Goal: Information Seeking & Learning: Learn about a topic

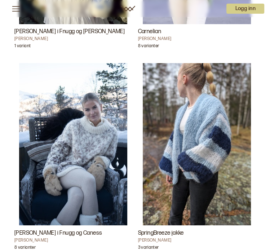
scroll to position [1215, 0]
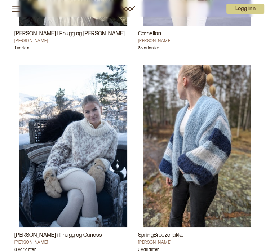
click at [65, 145] on img "Carly Genser i Fnugg og Caness" at bounding box center [73, 146] width 108 height 162
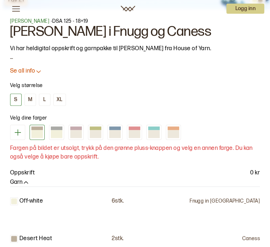
scroll to position [397, 0]
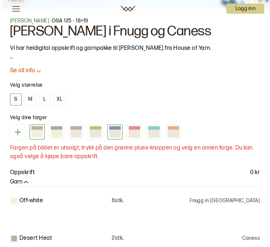
click at [118, 138] on div at bounding box center [115, 134] width 12 height 8
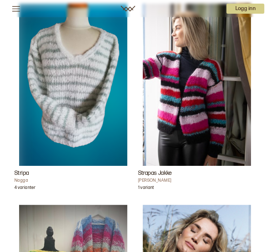
scroll to position [237, 0]
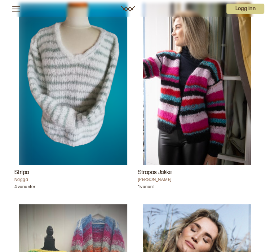
click at [58, 90] on img "Stripa" at bounding box center [73, 84] width 108 height 162
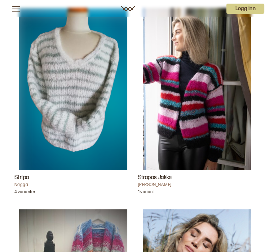
scroll to position [210, 0]
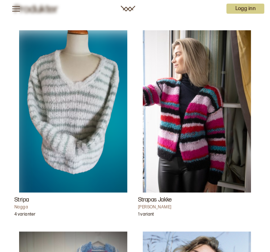
click at [202, 110] on img "Strapas Jakke" at bounding box center [197, 111] width 108 height 162
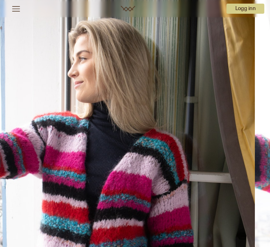
scroll to position [110, 0]
